Goal: Find specific page/section: Find specific page/section

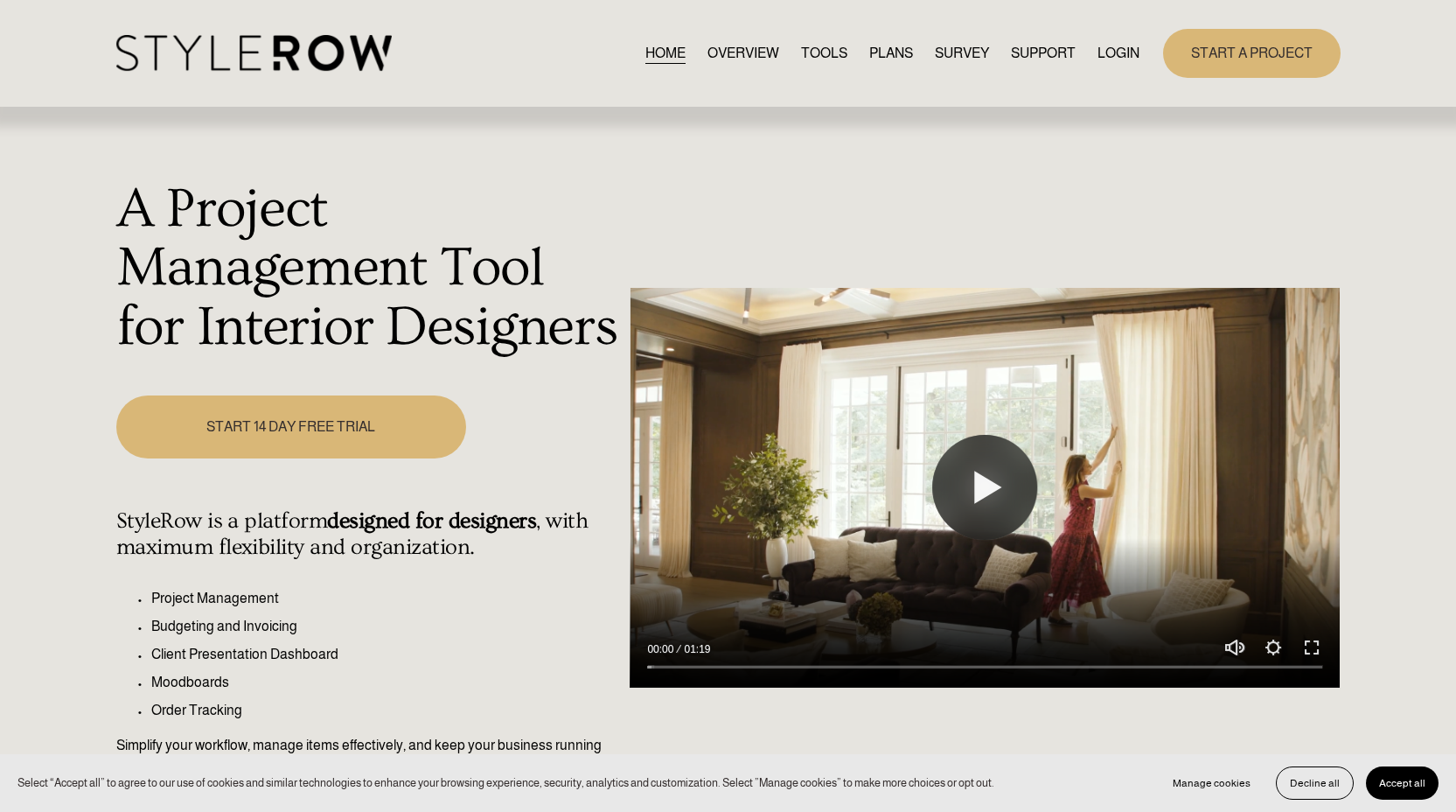
click at [1119, 54] on link "LOGIN" at bounding box center [1118, 53] width 42 height 23
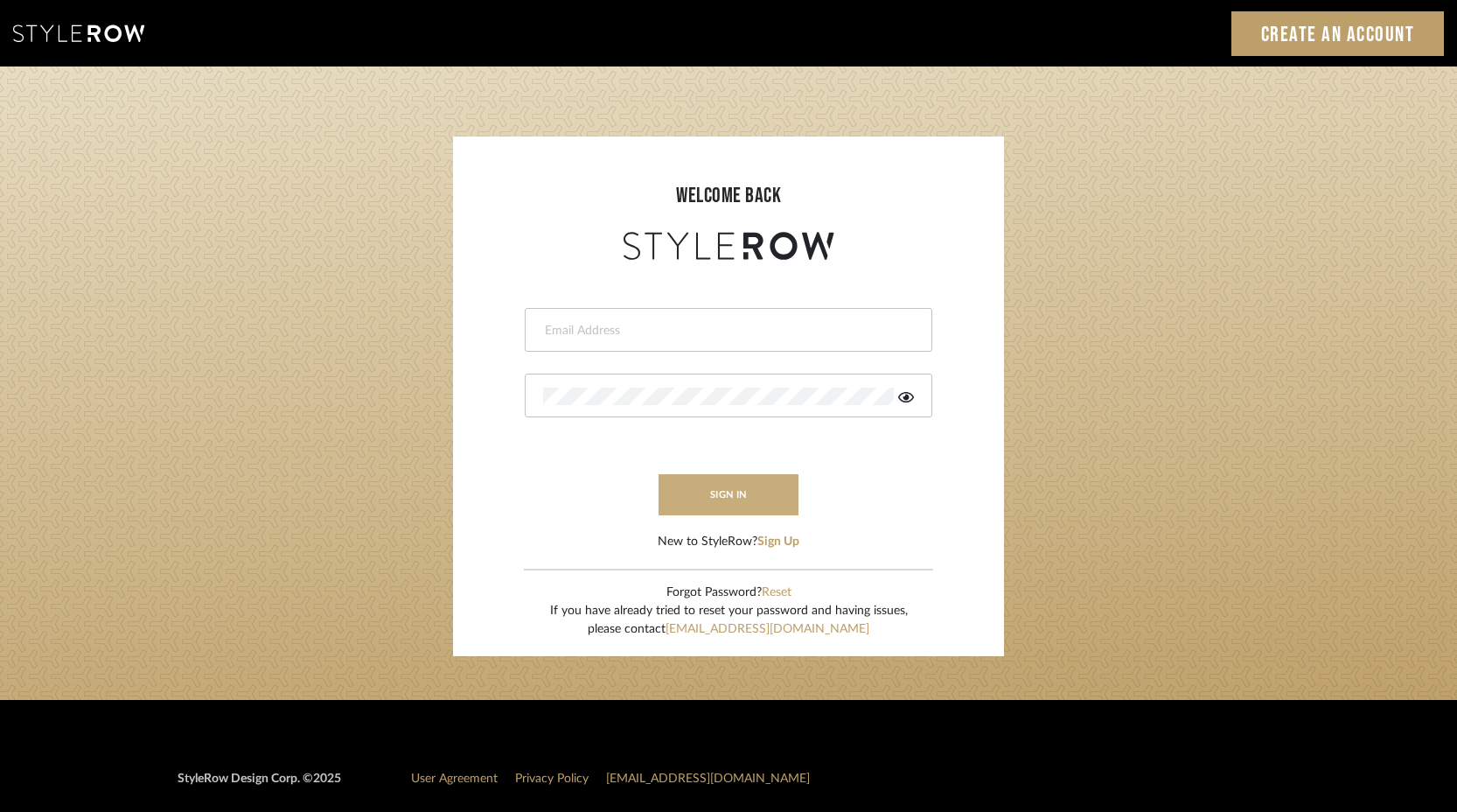
type input "keith@sbhomestagingdesign.com"
click at [711, 490] on button "sign in" at bounding box center [728, 495] width 140 height 41
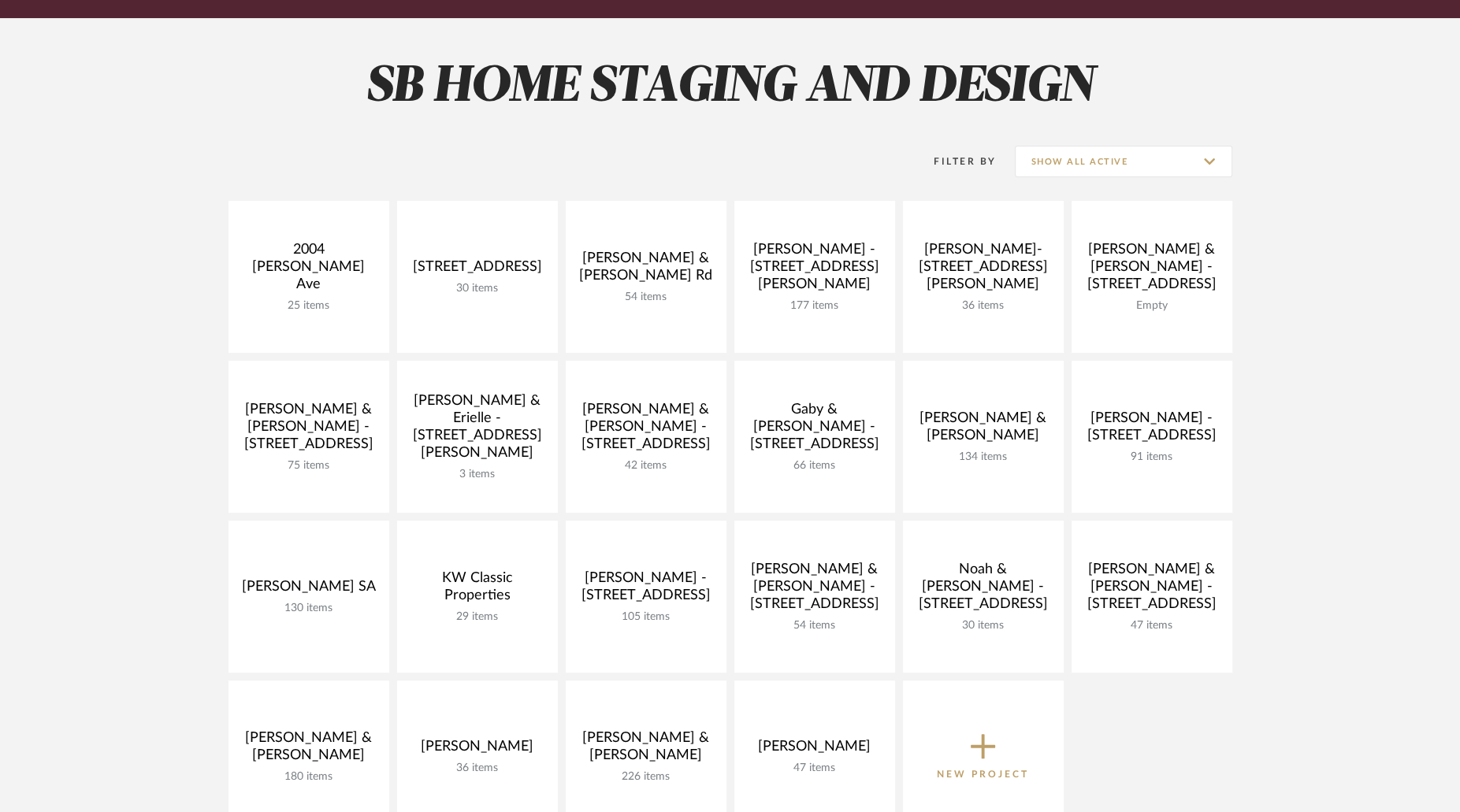
scroll to position [202, 0]
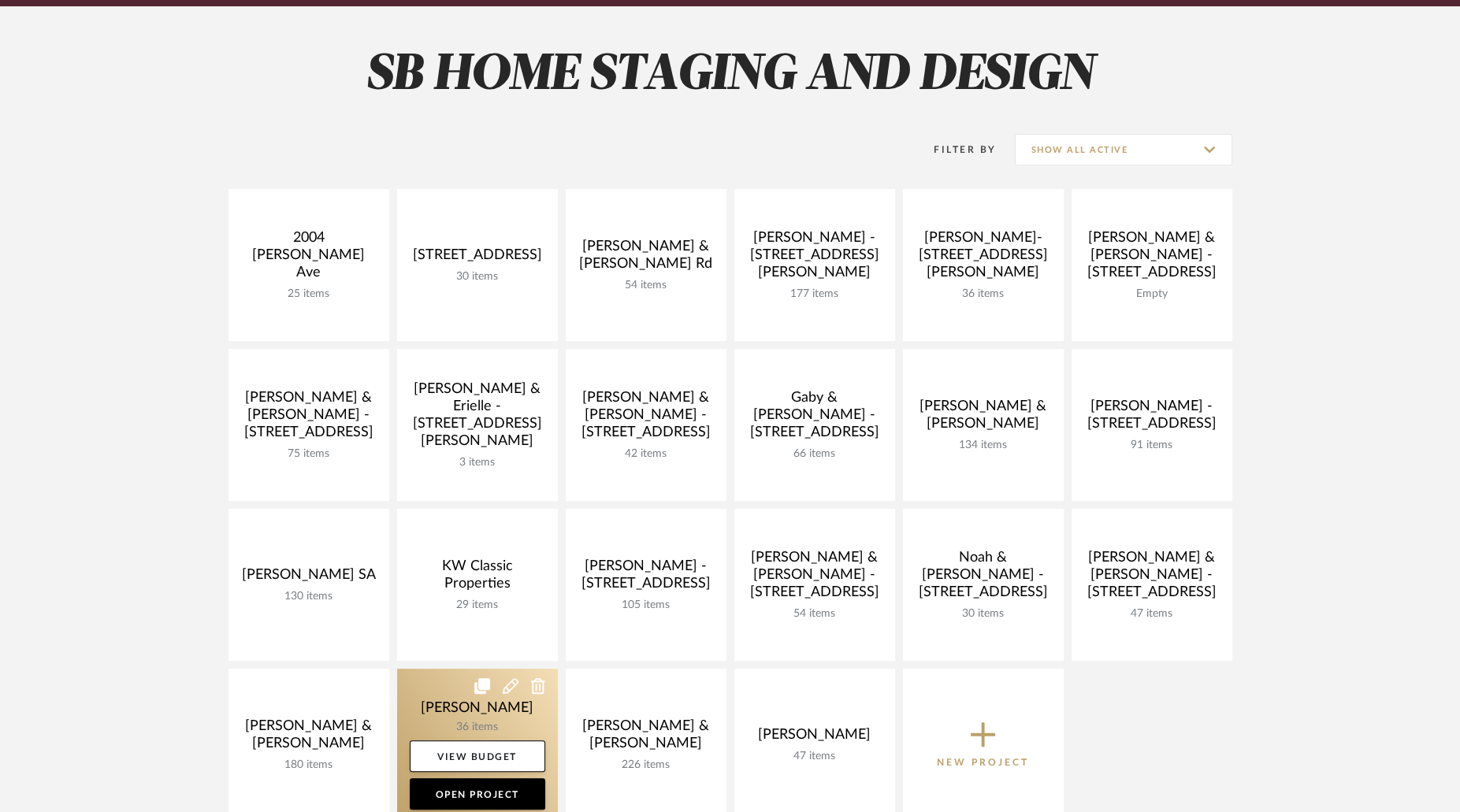
click at [503, 711] on link at bounding box center [478, 744] width 161 height 152
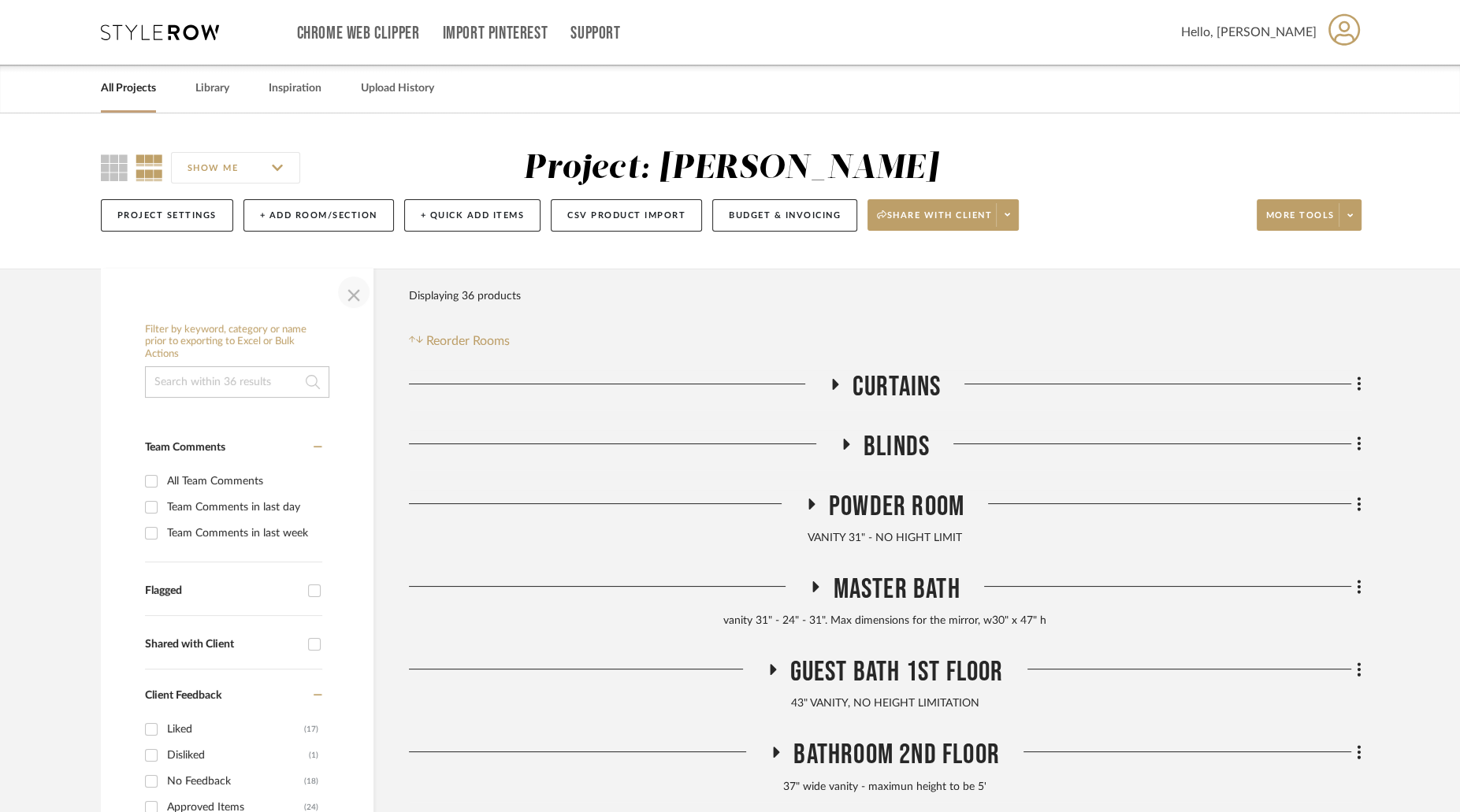
click at [358, 294] on span "button" at bounding box center [353, 292] width 38 height 38
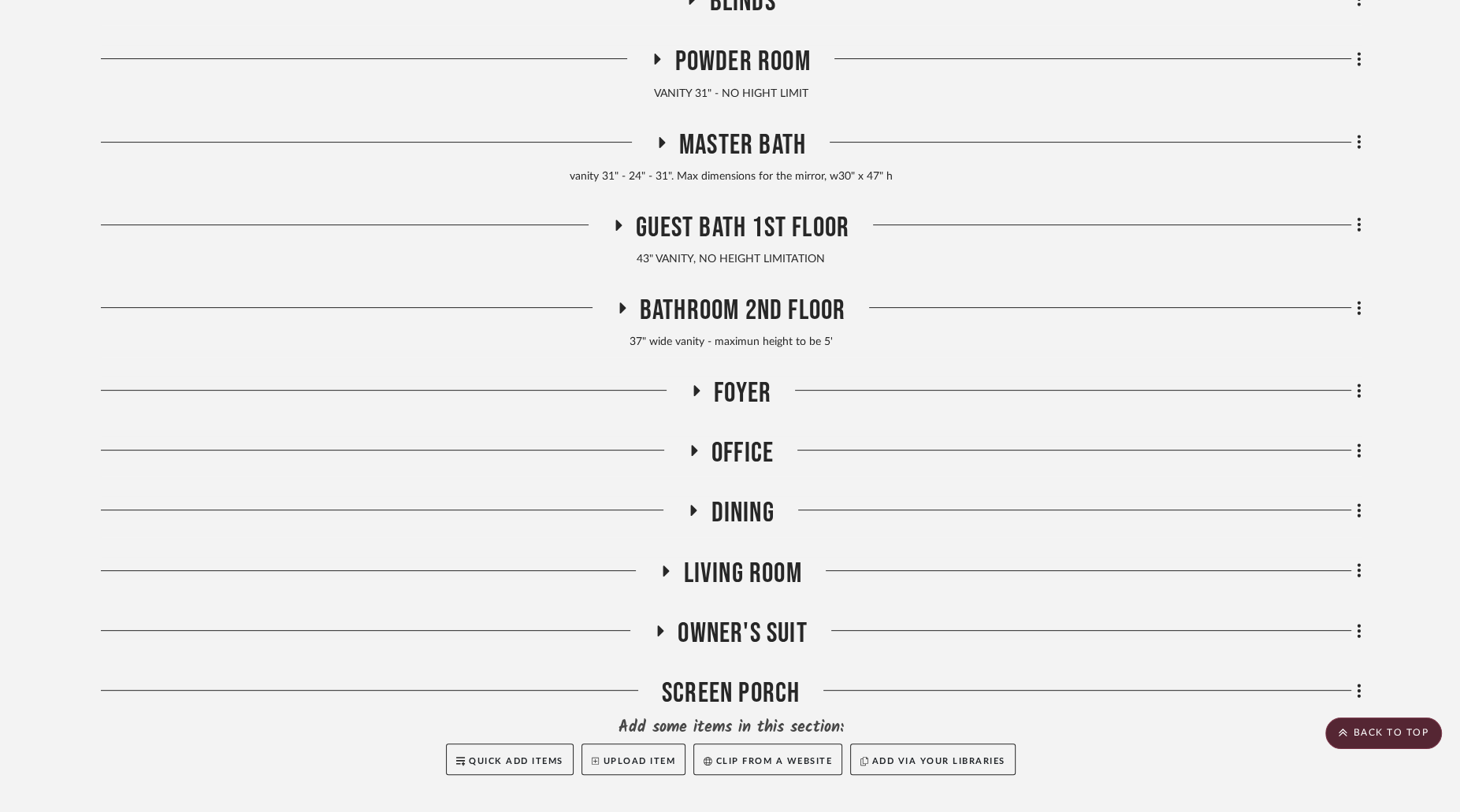
scroll to position [447, 0]
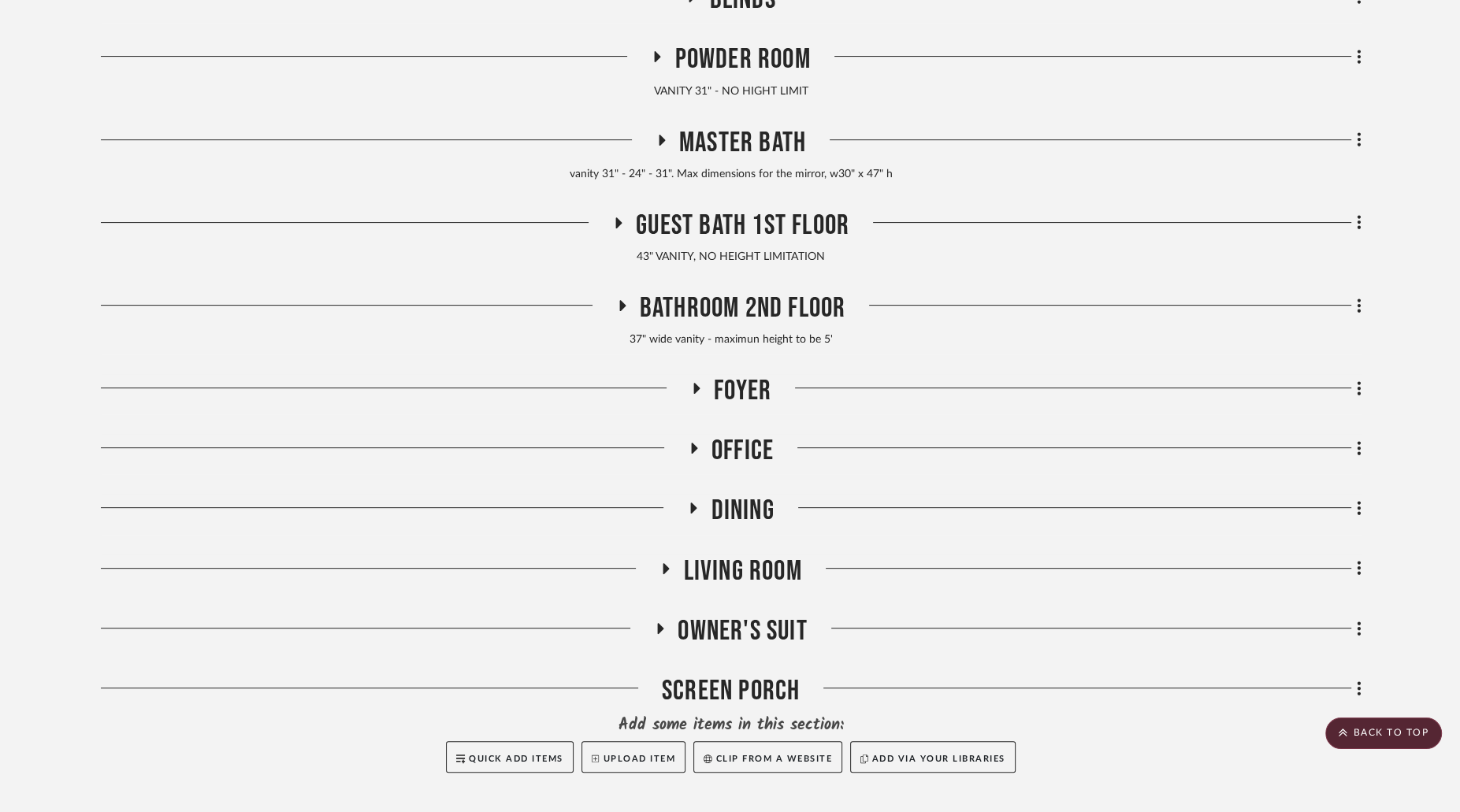
click at [665, 565] on icon at bounding box center [666, 568] width 6 height 11
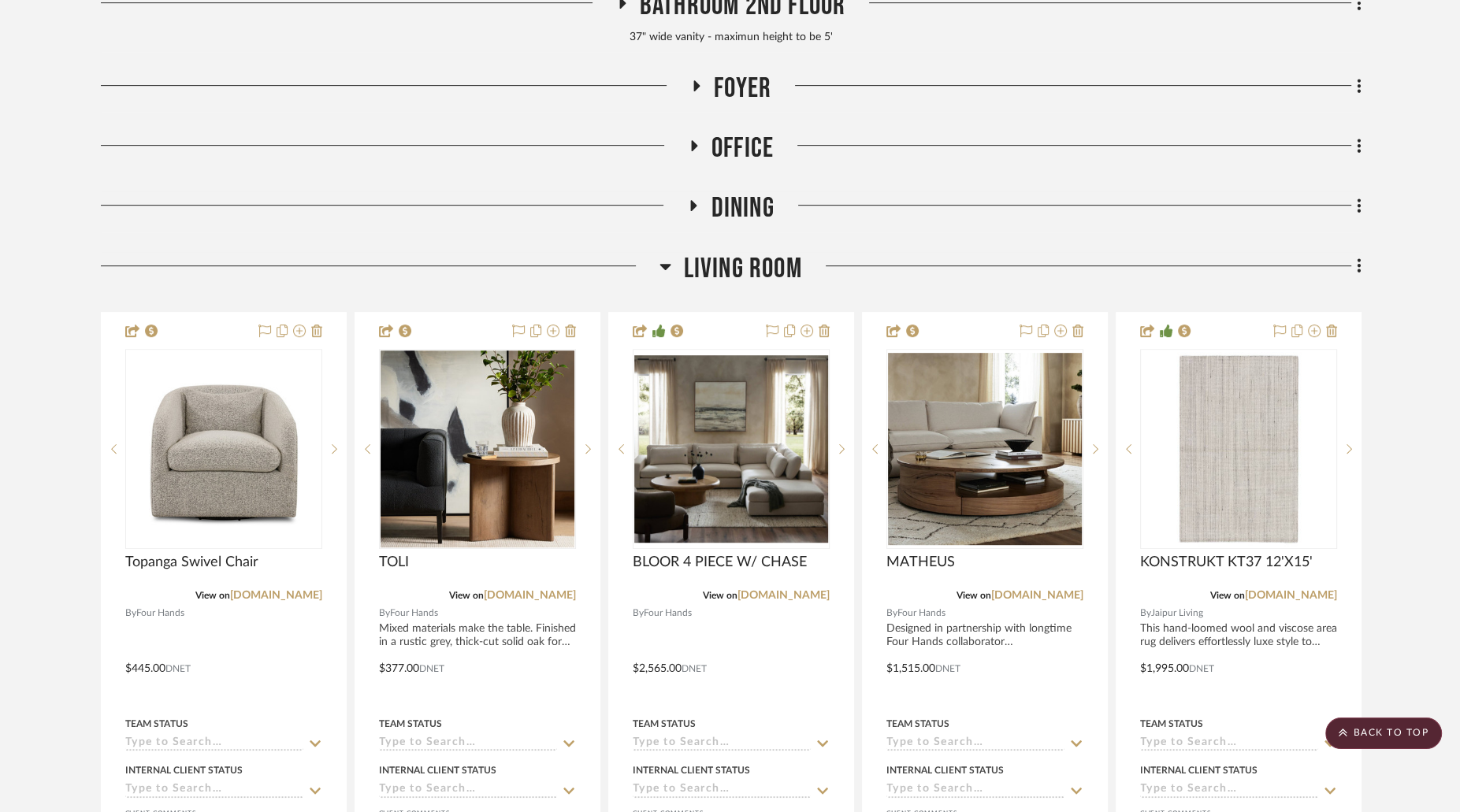
scroll to position [752, 0]
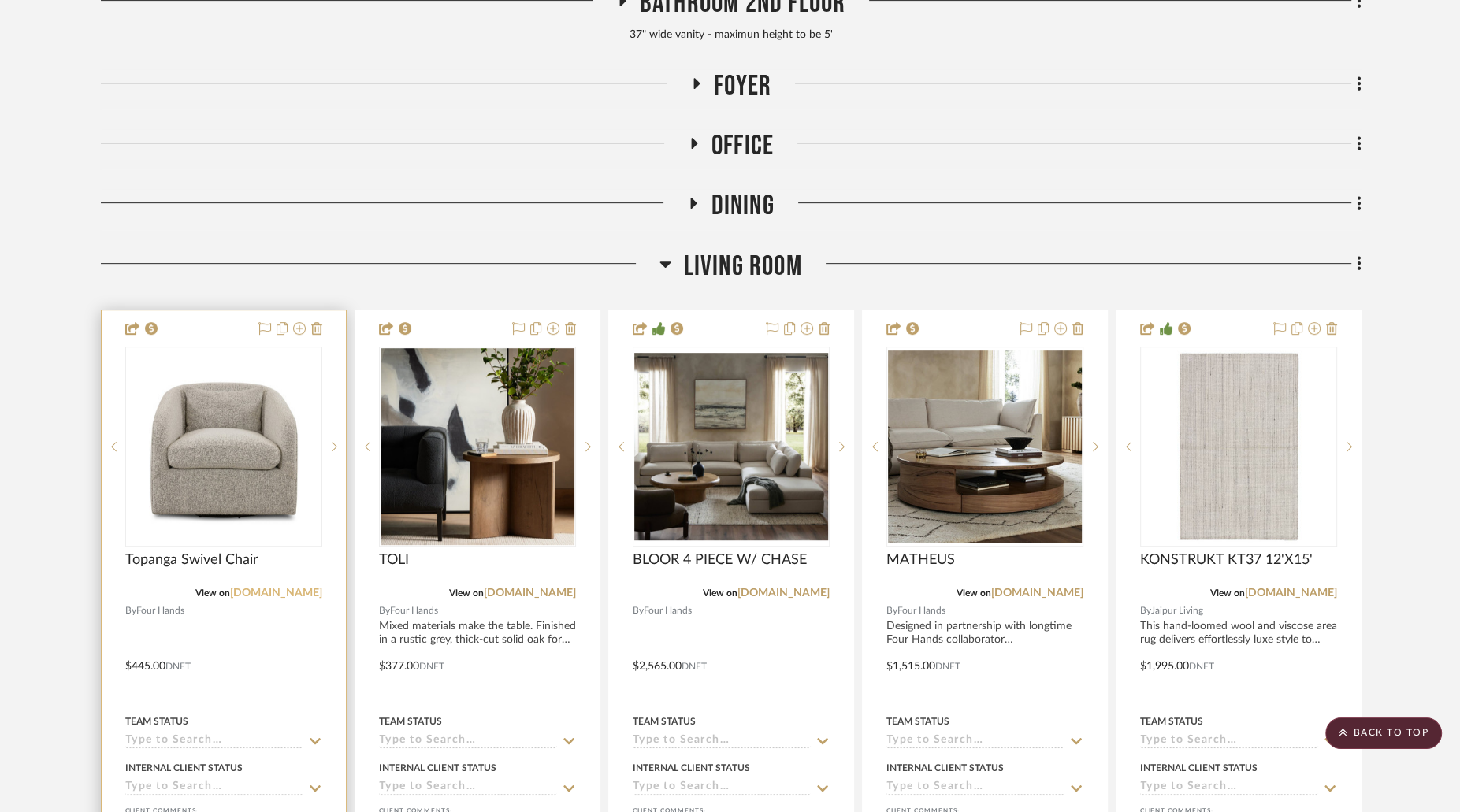
click at [287, 590] on link "fourhands.com" at bounding box center [276, 592] width 92 height 11
